Goal: Find specific page/section: Find specific page/section

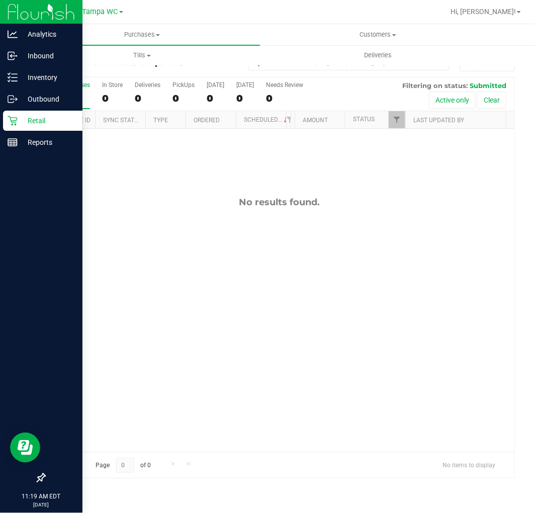
click at [14, 123] on icon at bounding box center [13, 121] width 10 height 10
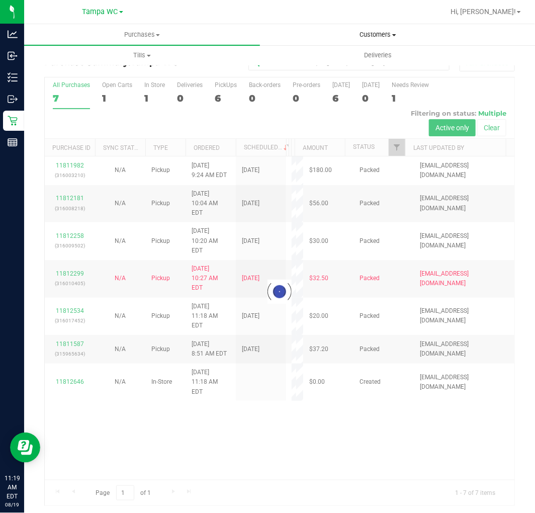
click at [366, 39] on span "Customers" at bounding box center [378, 34] width 235 height 9
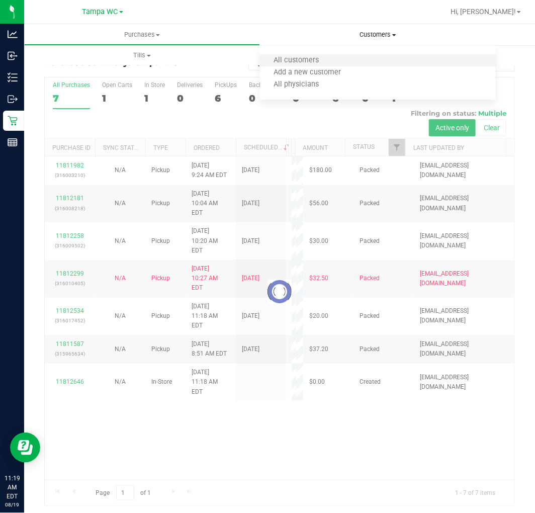
click at [339, 55] on li "All customers" at bounding box center [378, 61] width 236 height 12
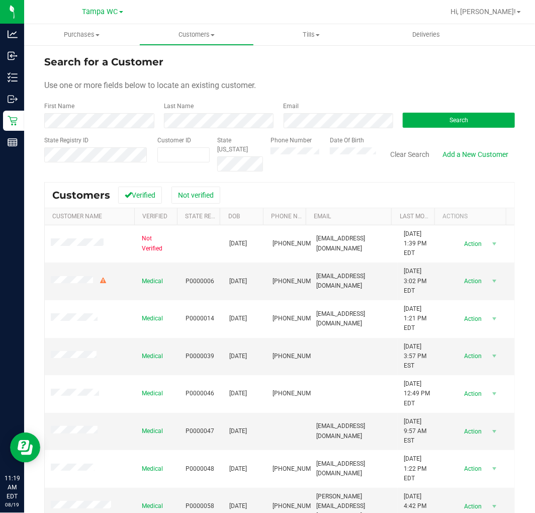
click at [101, 167] on input "text" at bounding box center [78, 167] width 69 height 9
click at [103, 163] on input "text" at bounding box center [78, 167] width 69 height 9
click at [509, 118] on div "Search for a Customer Use one or more fields below to locate an existing custom…" at bounding box center [279, 314] width 511 height 541
click at [501, 118] on button "Search" at bounding box center [459, 120] width 112 height 15
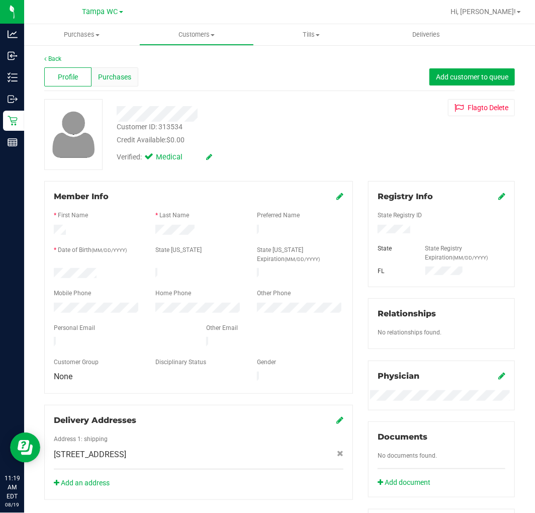
click at [116, 79] on span "Purchases" at bounding box center [114, 77] width 33 height 11
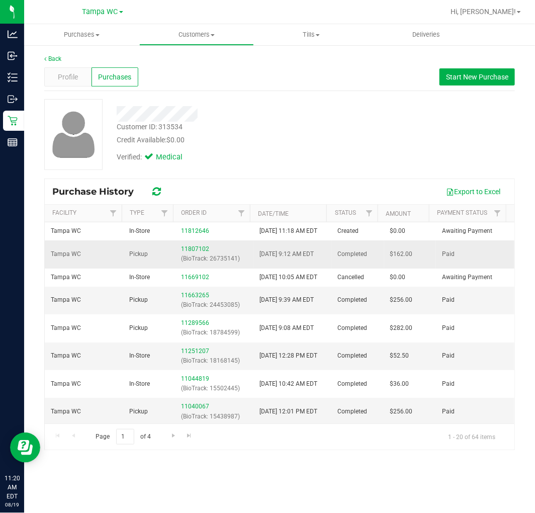
click at [195, 253] on td "11807102 (BioTrack: 26735141)" at bounding box center [214, 254] width 78 height 28
drag, startPoint x: 200, startPoint y: 251, endPoint x: 194, endPoint y: 263, distance: 13.3
click at [200, 253] on td "11807102 (BioTrack: 26735141)" at bounding box center [214, 254] width 78 height 28
click at [194, 263] on div "11807102 (BioTrack: 26735141)" at bounding box center [214, 254] width 66 height 19
click at [195, 253] on link "11807102" at bounding box center [195, 249] width 28 height 7
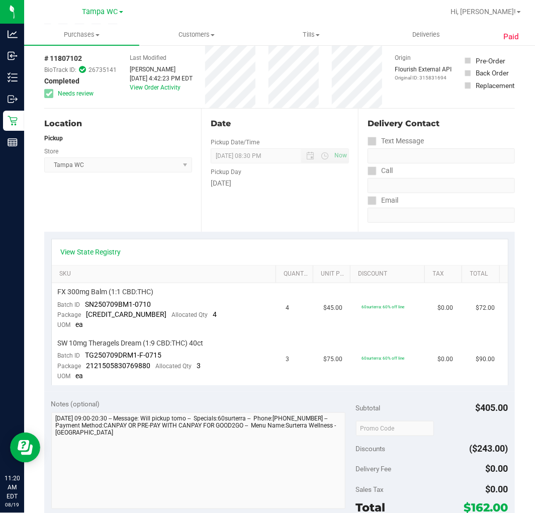
scroll to position [39, 0]
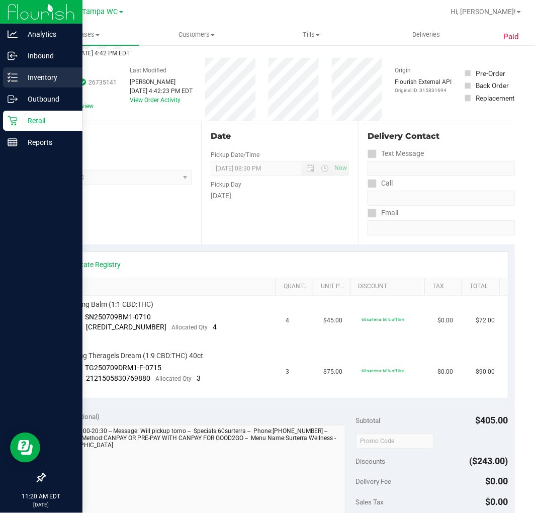
click at [17, 84] on div "Inventory" at bounding box center [42, 77] width 79 height 20
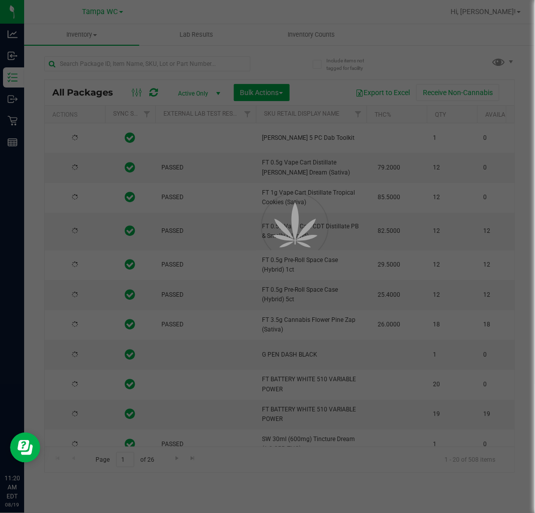
click at [158, 64] on div at bounding box center [267, 256] width 535 height 513
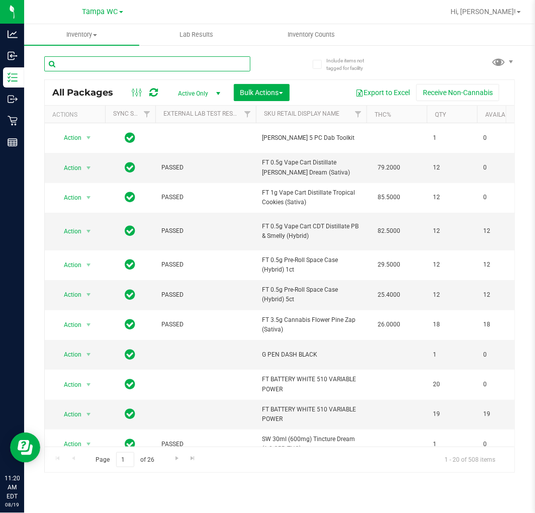
click at [158, 64] on input "text" at bounding box center [147, 63] width 206 height 15
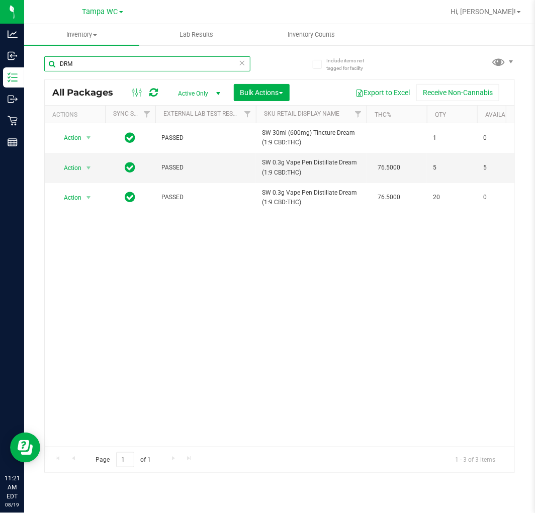
type input "DRM"
